Goal: Subscribe to service/newsletter

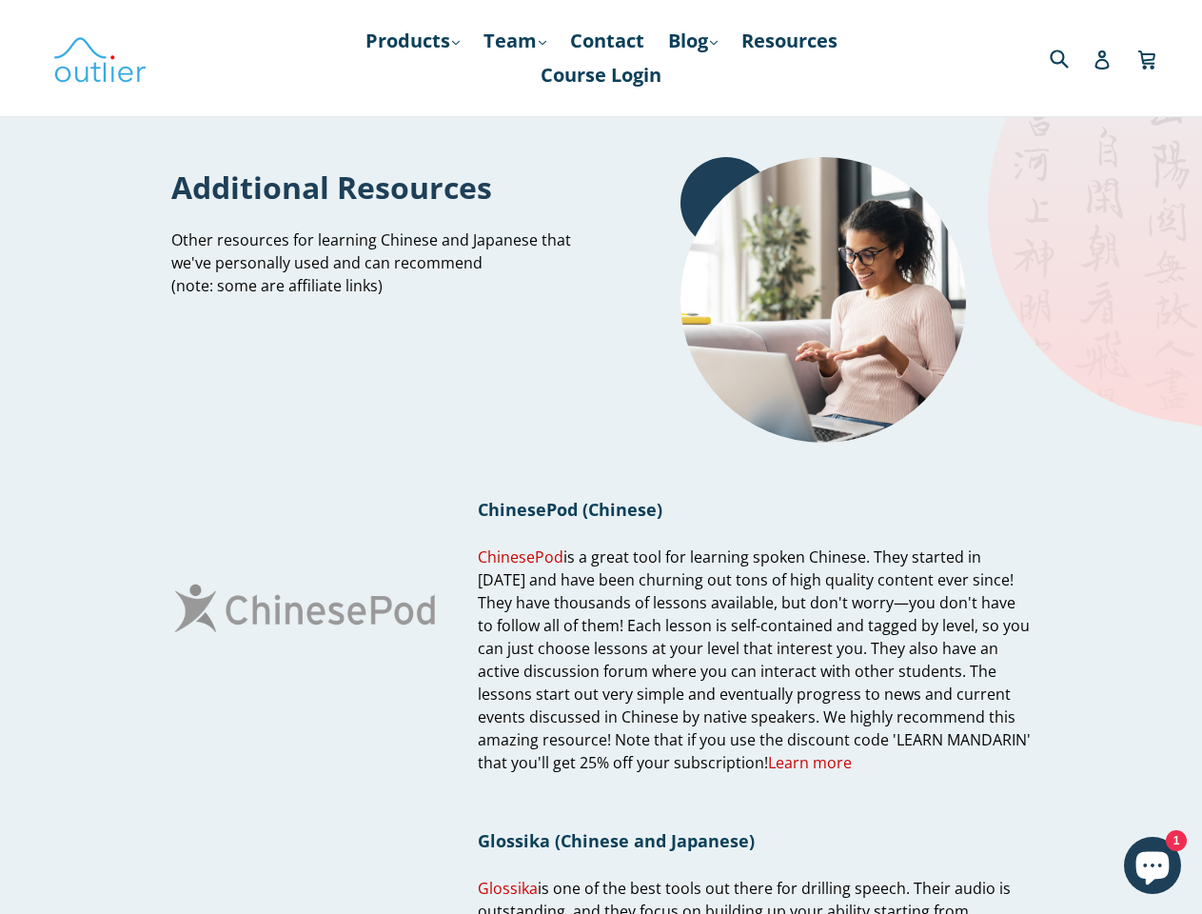
click at [601, 457] on div "ChinesePod (Chinese) ChinesePod is a great tool for learning spoken Chinese. Th…" at bounding box center [754, 608] width 553 height 331
click at [407, 41] on link "Products .cls-1{fill:#231f20} expand" at bounding box center [412, 41] width 113 height 34
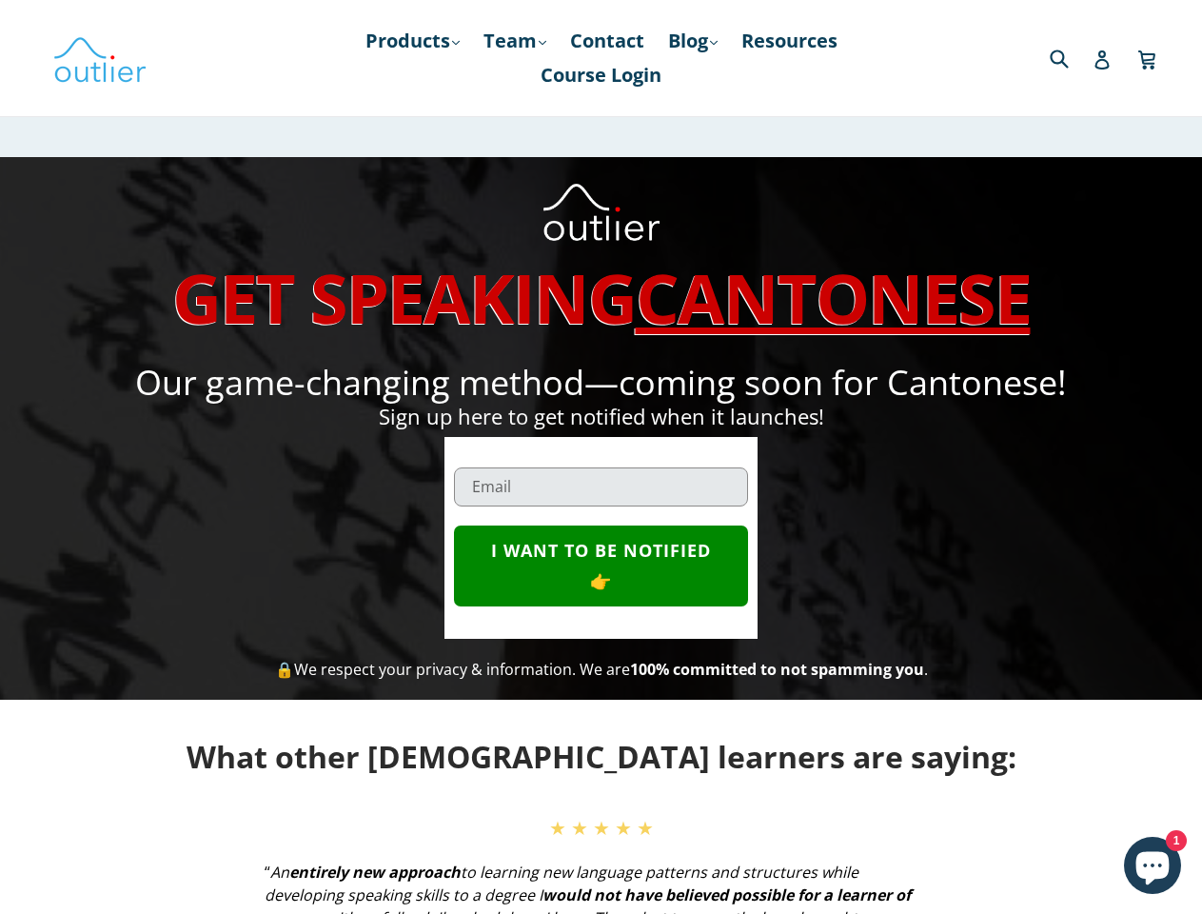
click at [601, 457] on label at bounding box center [600, 458] width 293 height 10
click at [407, 41] on link "Products .cls-1{fill:#231f20} expand" at bounding box center [412, 41] width 113 height 34
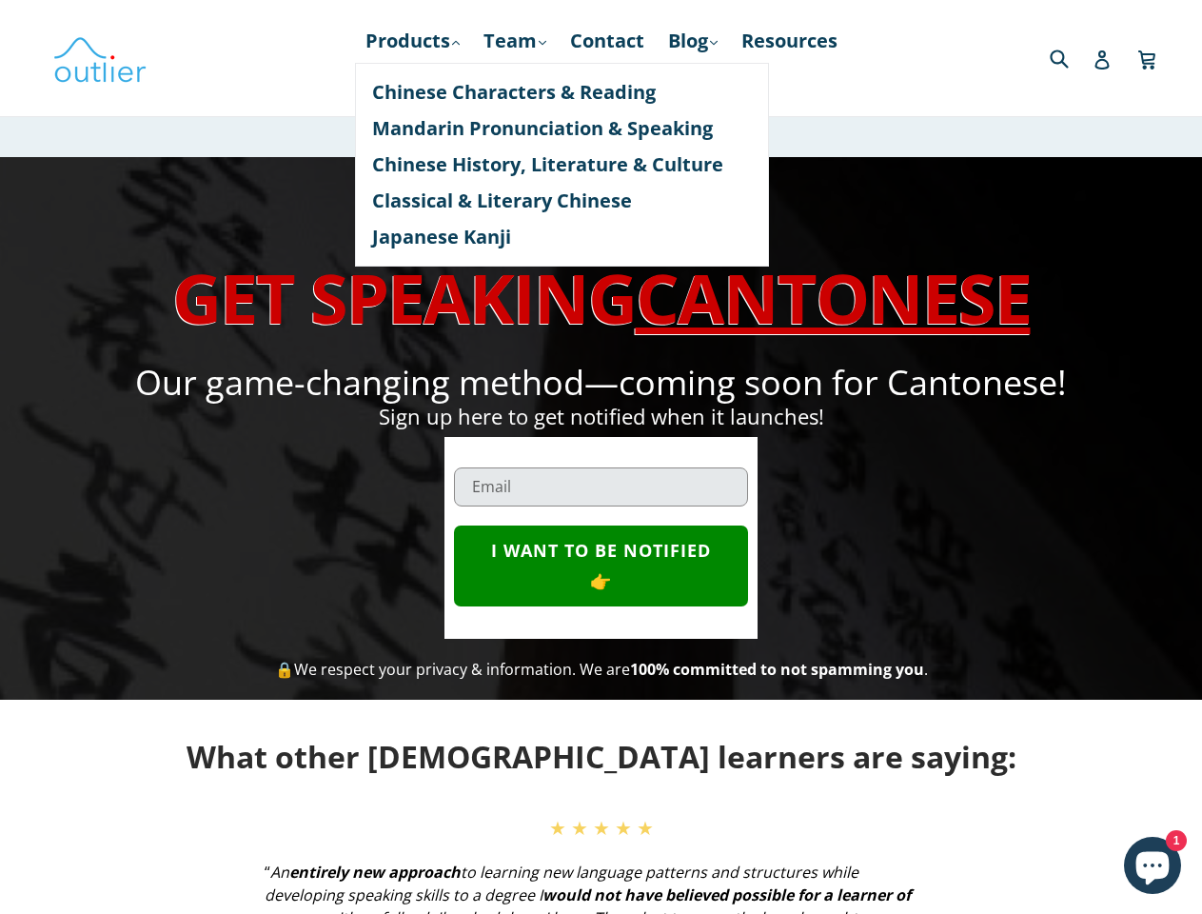
click at [601, 565] on button "I WANT TO BE NOTIFIED 👉" at bounding box center [600, 565] width 293 height 81
